Goal: Find contact information: Find contact information

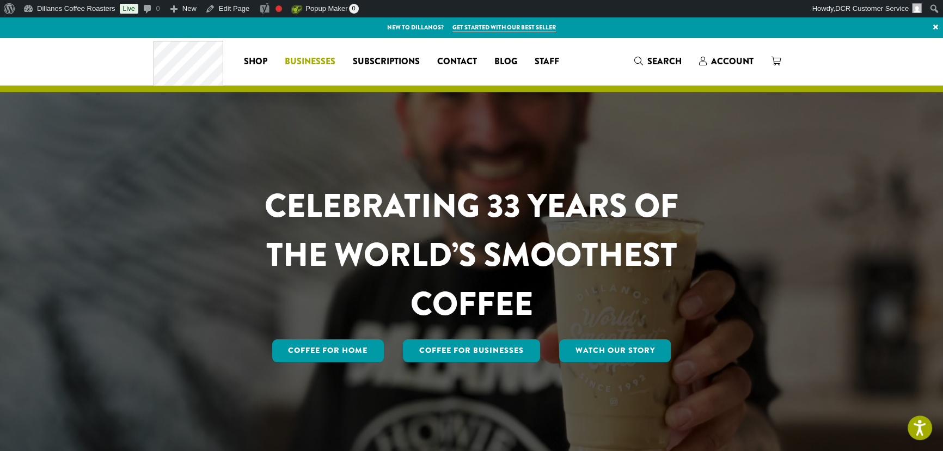
click at [327, 57] on span "Businesses" at bounding box center [309, 62] width 51 height 14
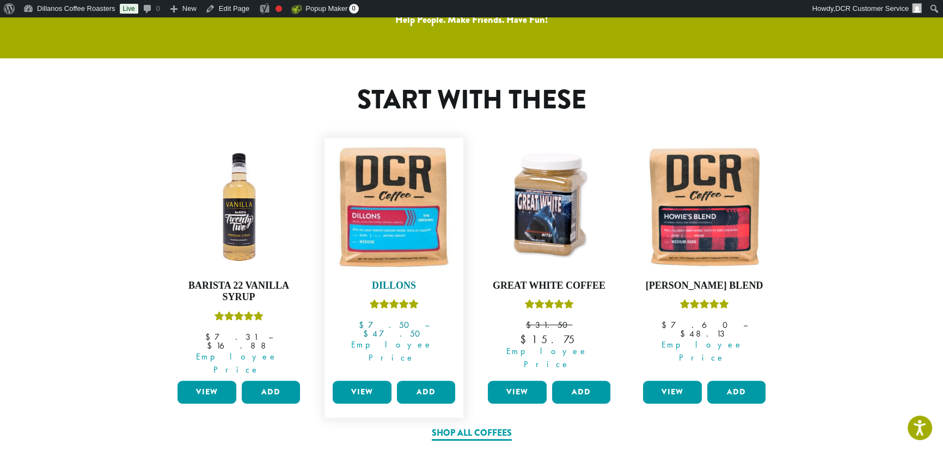
scroll to position [494, 0]
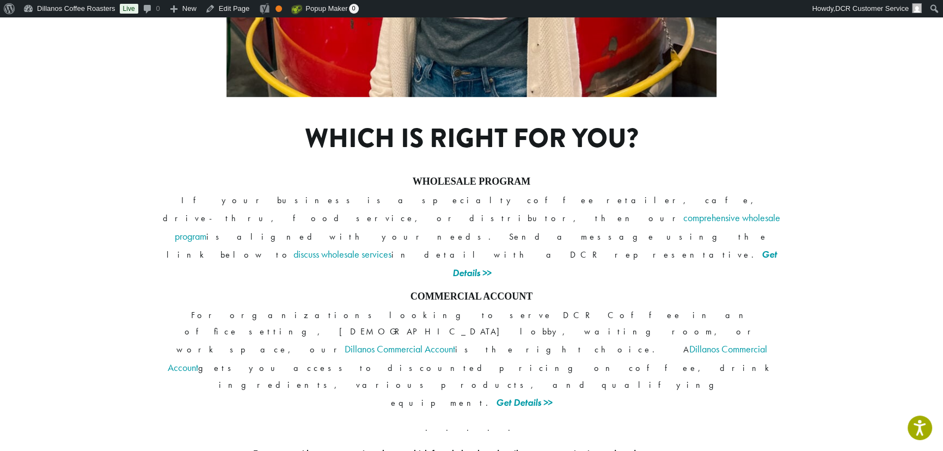
scroll to position [834, 0]
